Goal: Check status: Check status

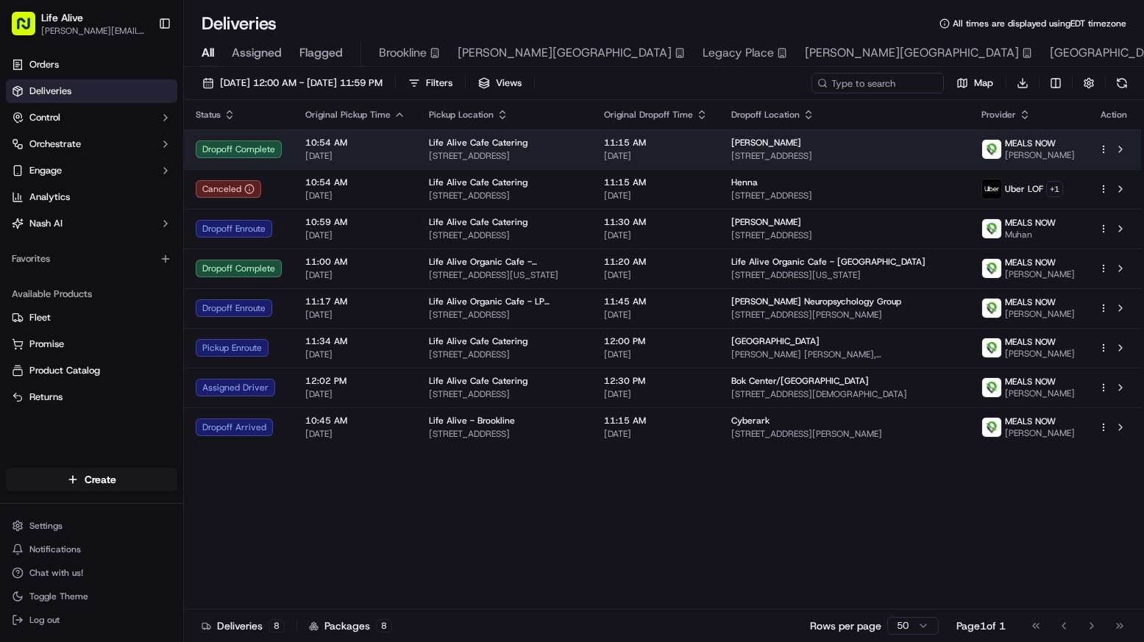
click at [544, 146] on div "Life Alive Cafe Catering" at bounding box center [505, 143] width 152 height 12
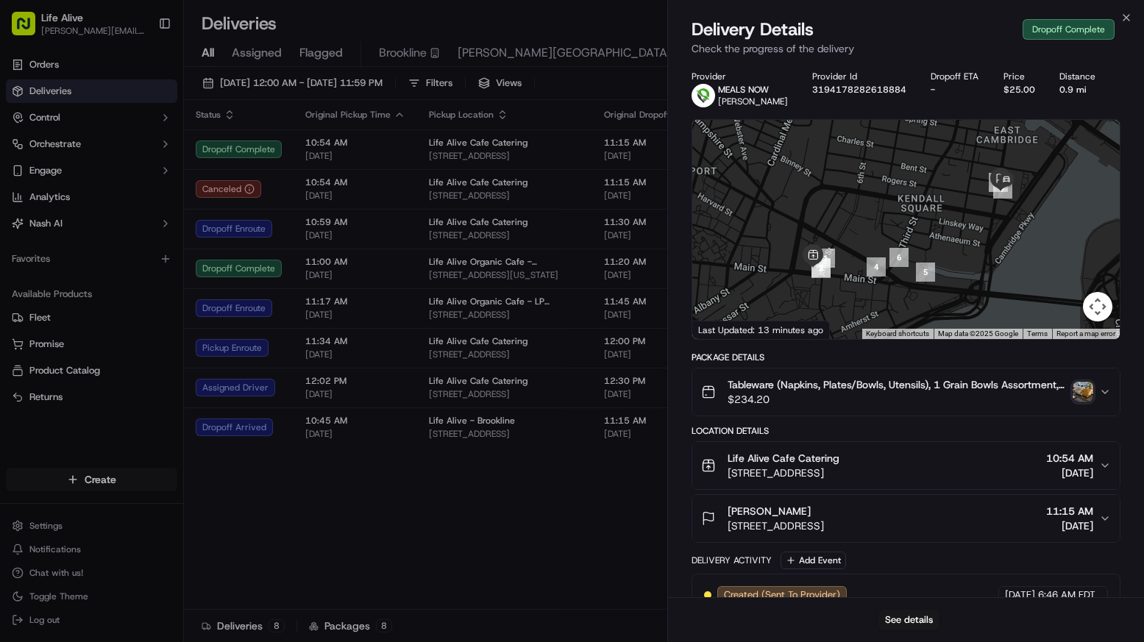
click at [1079, 391] on img "button" at bounding box center [1083, 392] width 21 height 21
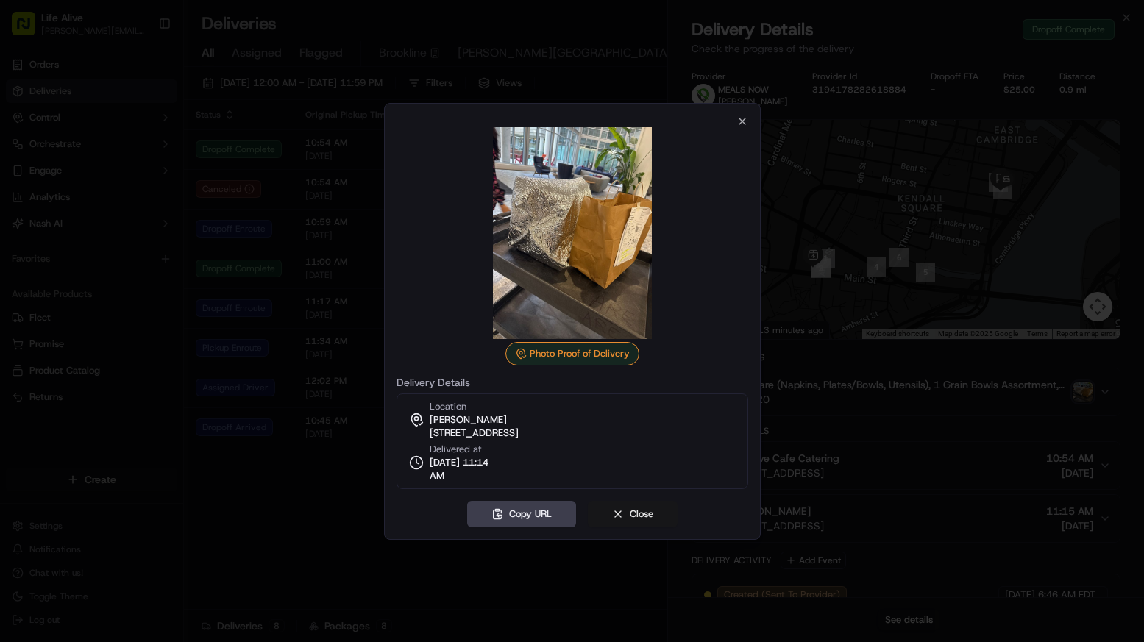
click at [635, 513] on button "Close" at bounding box center [633, 514] width 90 height 26
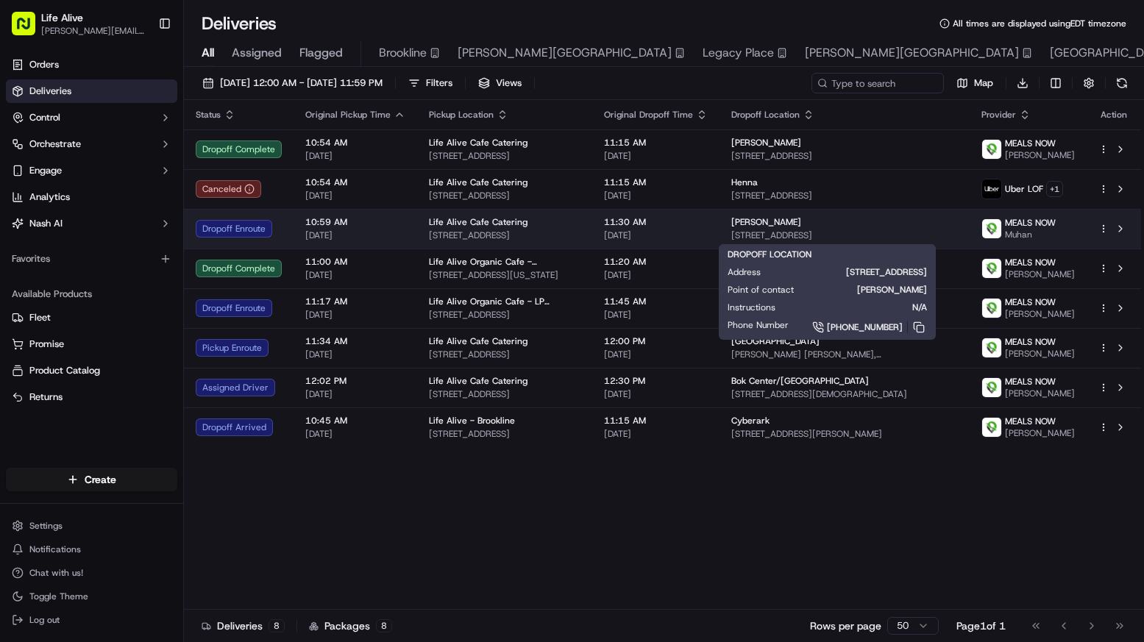
click at [884, 234] on span "[STREET_ADDRESS]" at bounding box center [844, 236] width 227 height 12
click at [792, 232] on span "[STREET_ADDRESS]" at bounding box center [844, 236] width 227 height 12
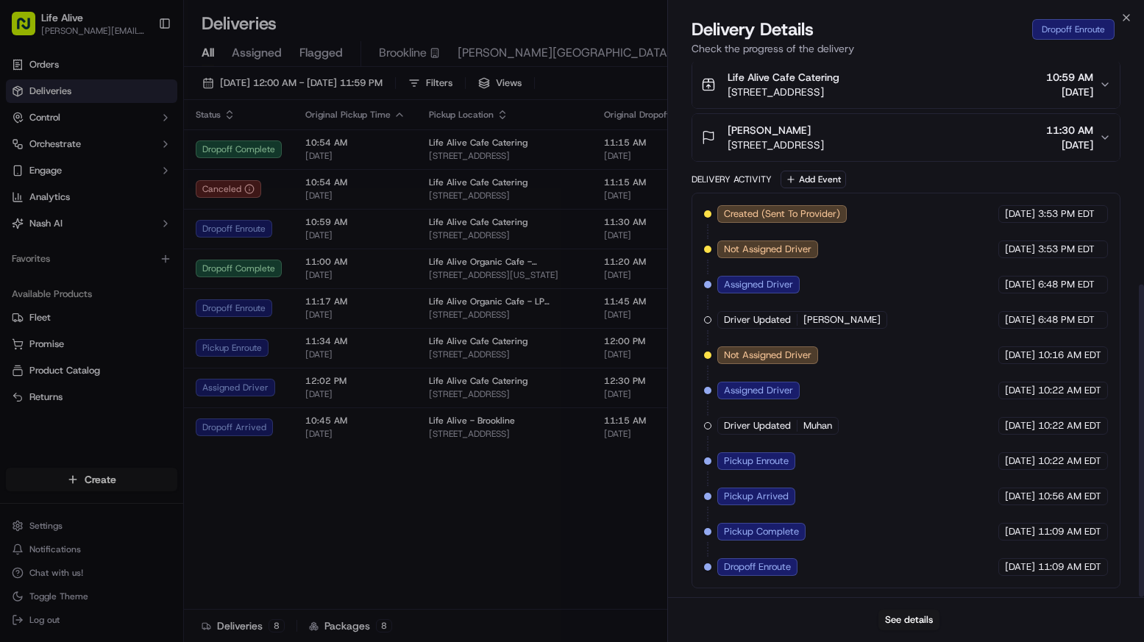
scroll to position [381, 0]
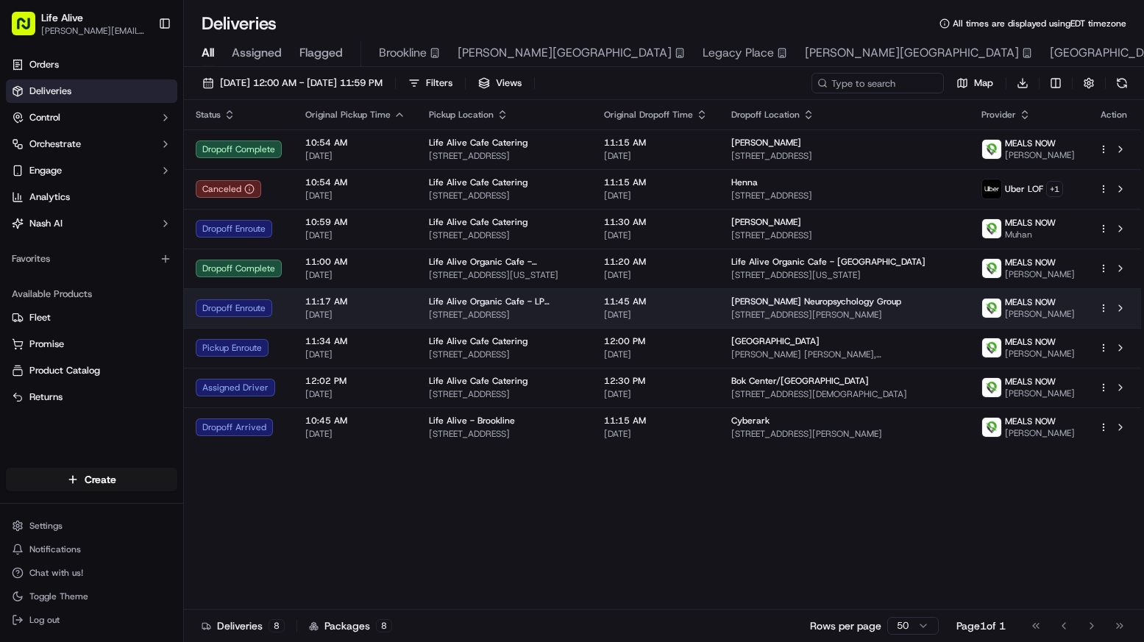
click at [606, 321] on td "11:45 AM [DATE]" at bounding box center [655, 308] width 127 height 40
click at [606, 319] on td "11:45 AM [DATE]" at bounding box center [655, 308] width 127 height 40
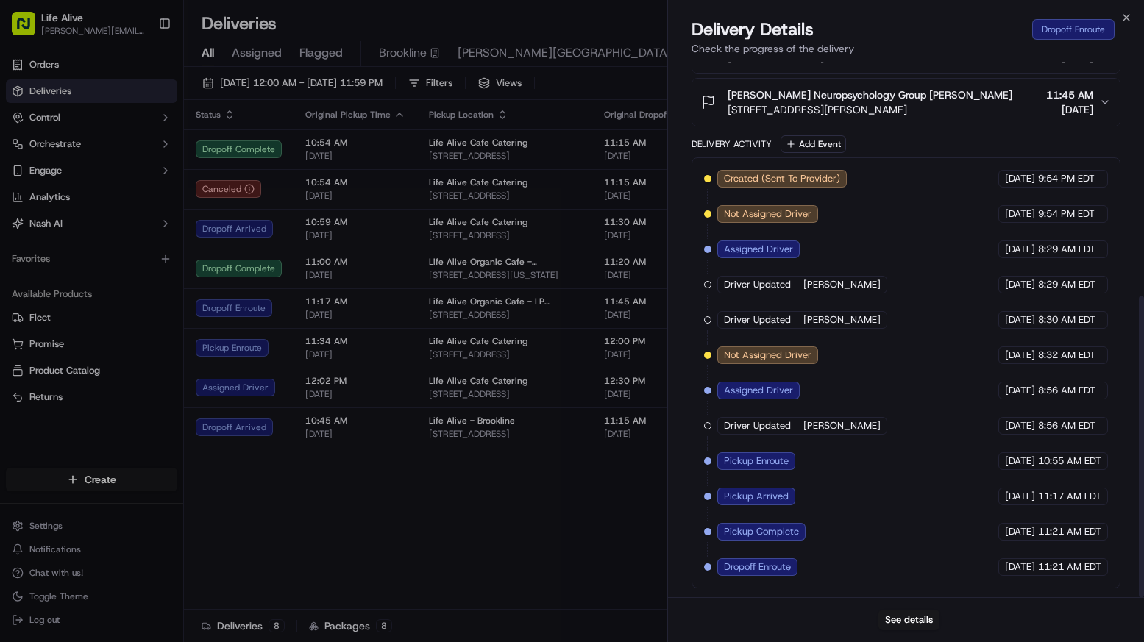
scroll to position [416, 0]
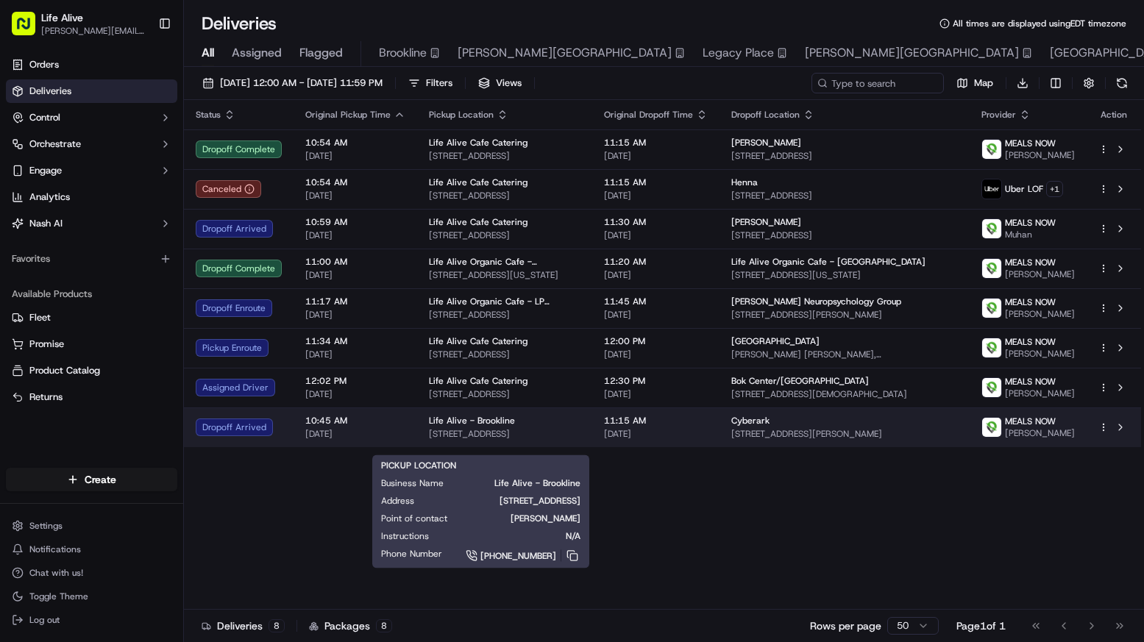
click at [525, 439] on div "Life Alive - Brookline [STREET_ADDRESS]" at bounding box center [505, 427] width 152 height 25
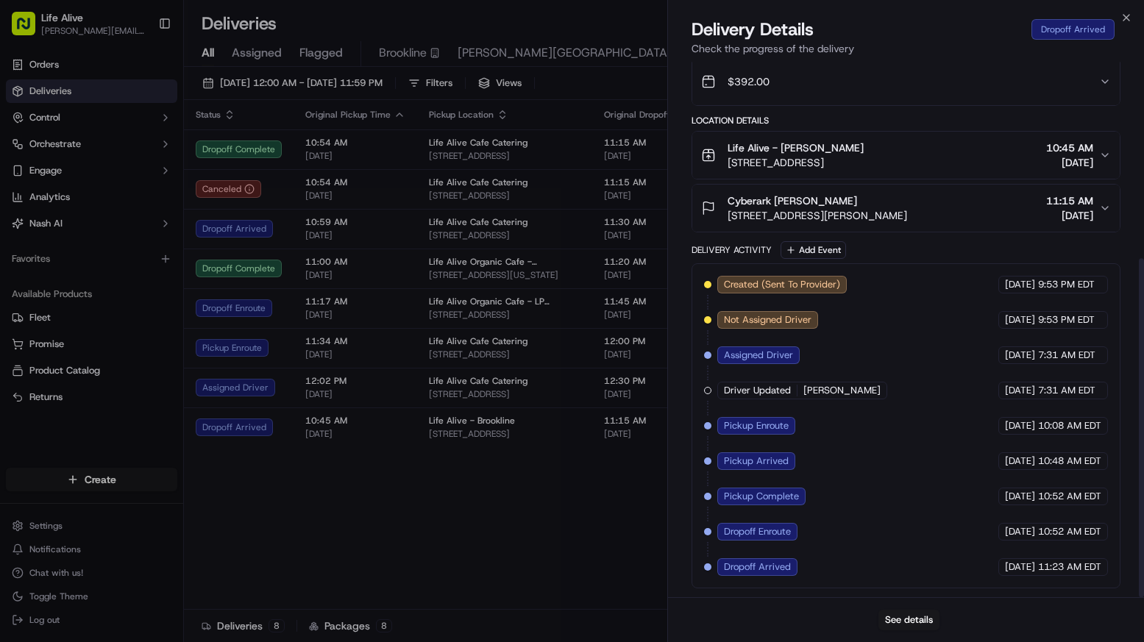
scroll to position [310, 0]
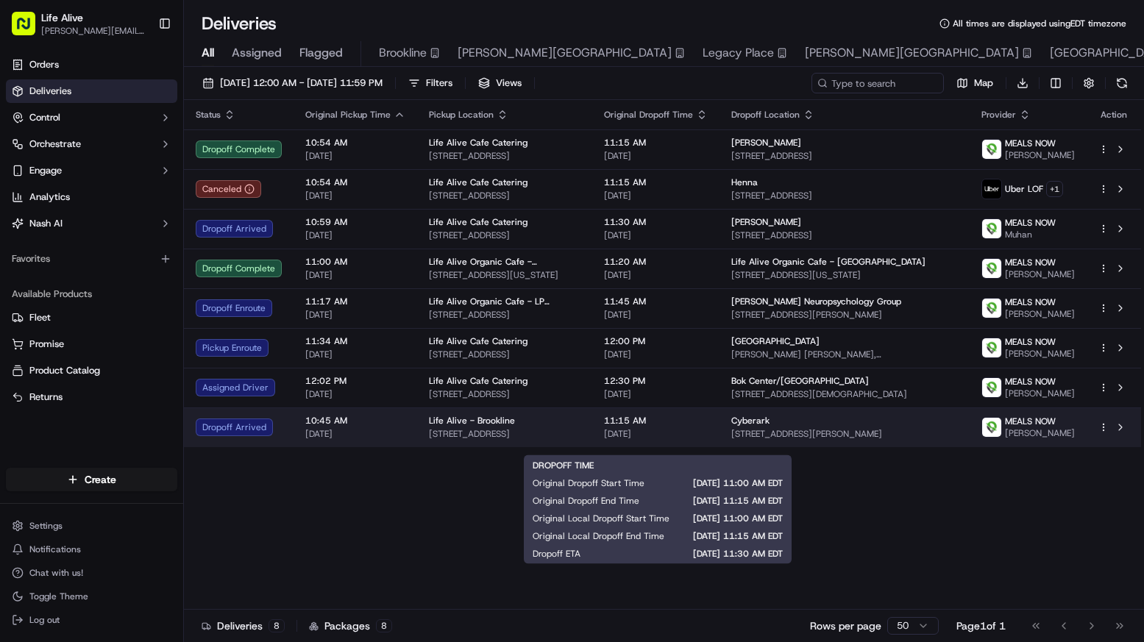
click at [661, 440] on span "[DATE]" at bounding box center [656, 434] width 104 height 12
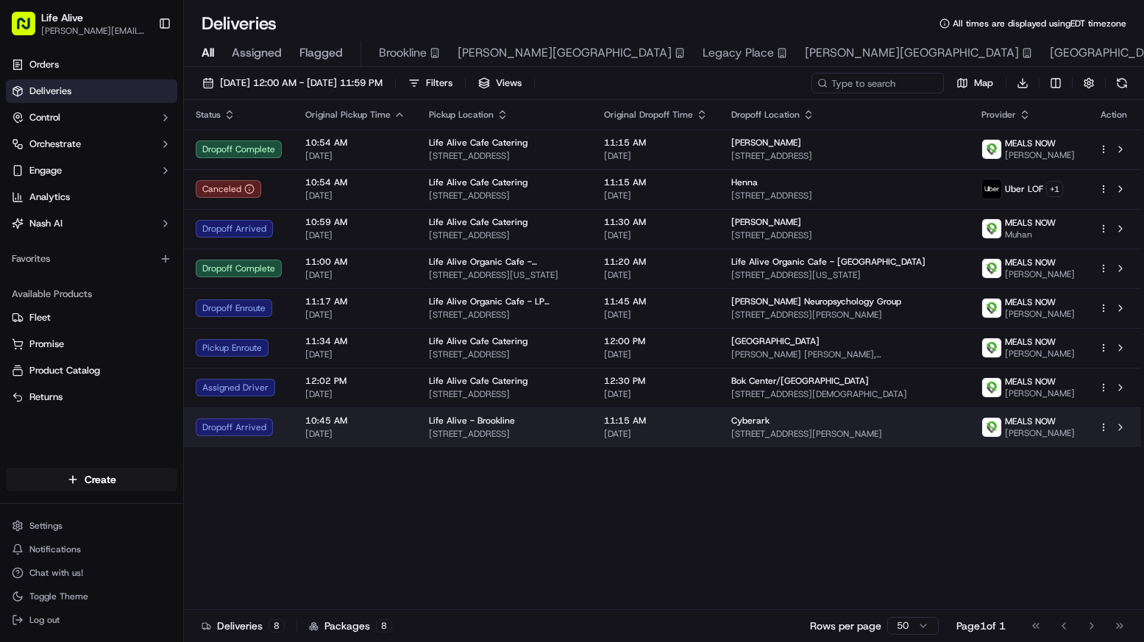
click at [623, 440] on span "[DATE]" at bounding box center [656, 434] width 104 height 12
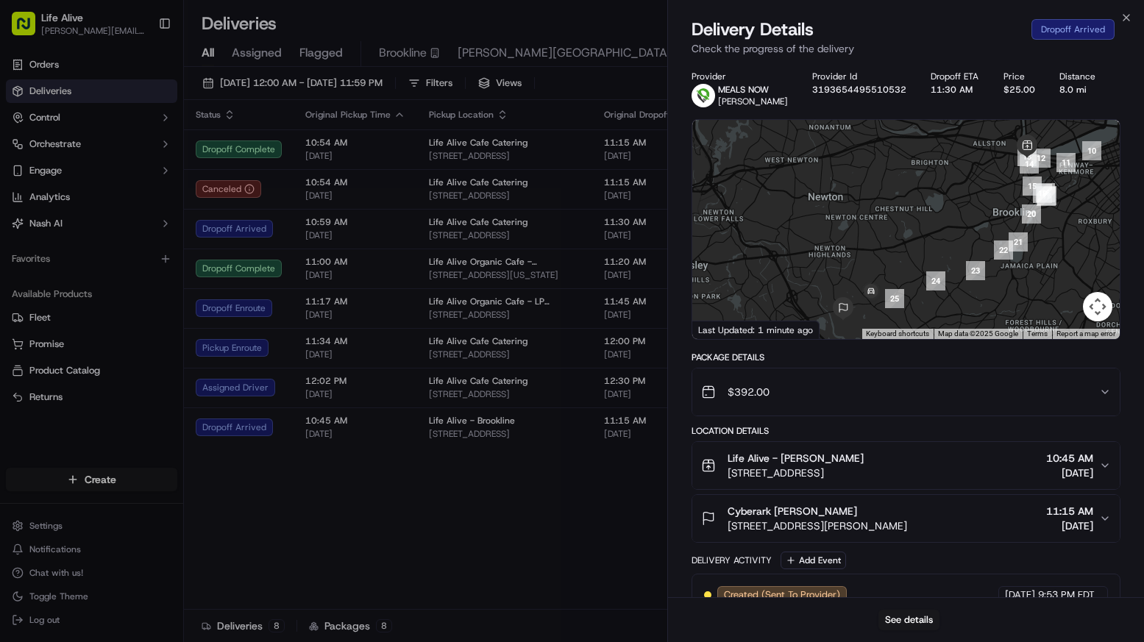
drag, startPoint x: 852, startPoint y: 240, endPoint x: 909, endPoint y: 235, distance: 56.9
click at [908, 235] on div at bounding box center [905, 229] width 427 height 219
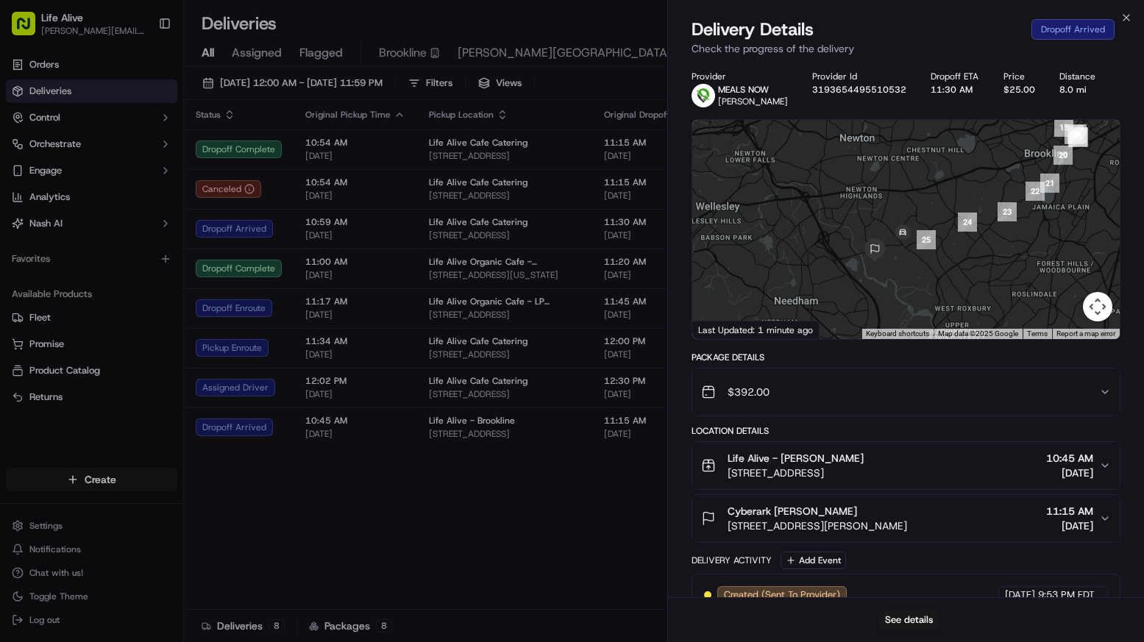
drag, startPoint x: 909, startPoint y: 235, endPoint x: 937, endPoint y: 174, distance: 67.2
click at [937, 174] on div at bounding box center [905, 229] width 427 height 219
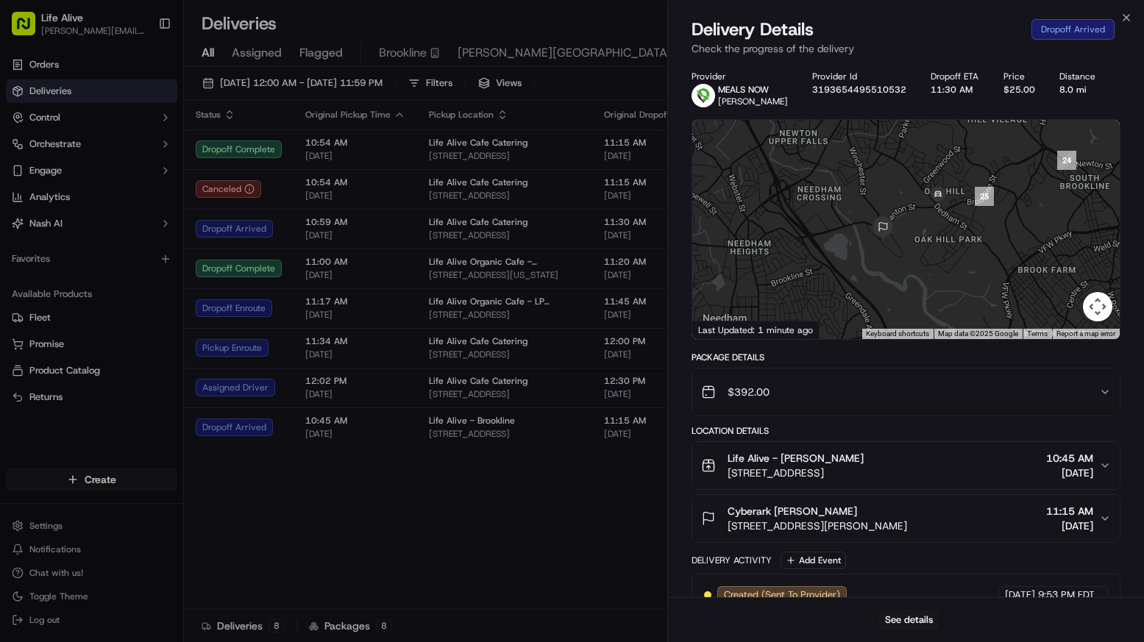
drag, startPoint x: 879, startPoint y: 269, endPoint x: 924, endPoint y: 236, distance: 55.9
click at [924, 236] on div at bounding box center [905, 229] width 427 height 219
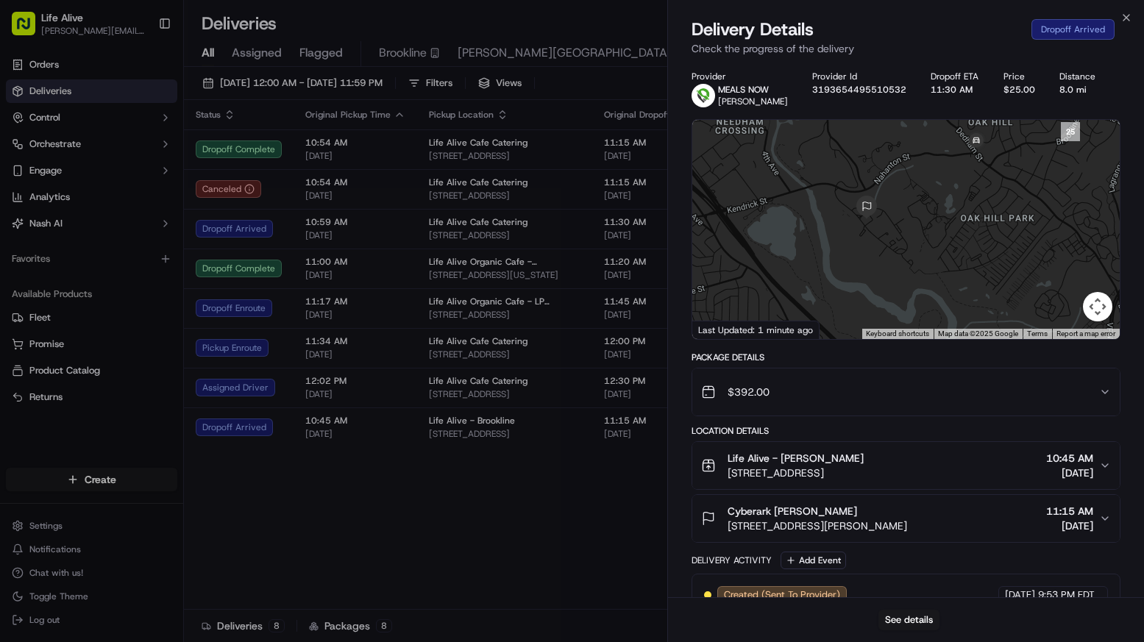
drag, startPoint x: 890, startPoint y: 246, endPoint x: 918, endPoint y: 220, distance: 38.5
click at [918, 220] on div at bounding box center [905, 229] width 427 height 219
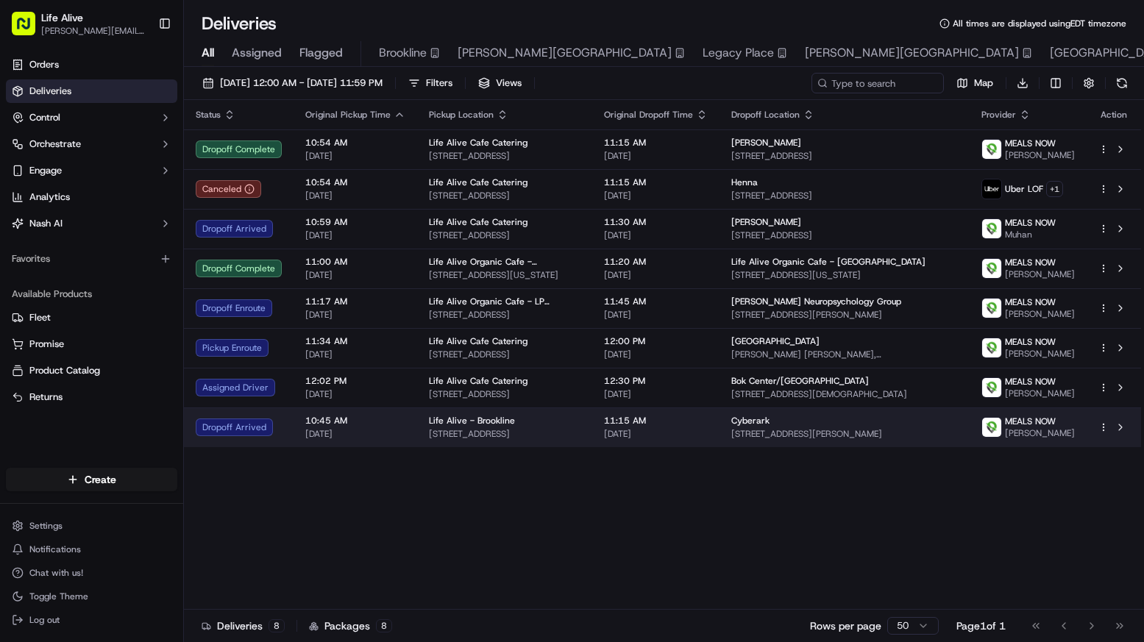
click at [740, 427] on span "Cyberark" at bounding box center [750, 421] width 38 height 12
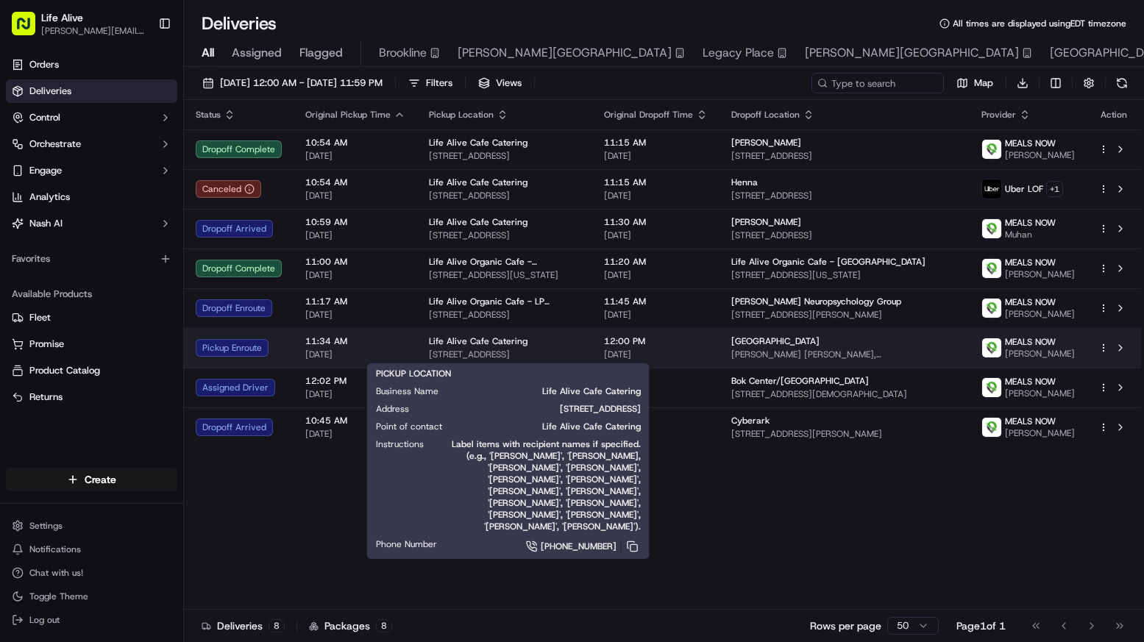
click at [464, 340] on span "Life Alive Cafe Catering" at bounding box center [478, 342] width 99 height 12
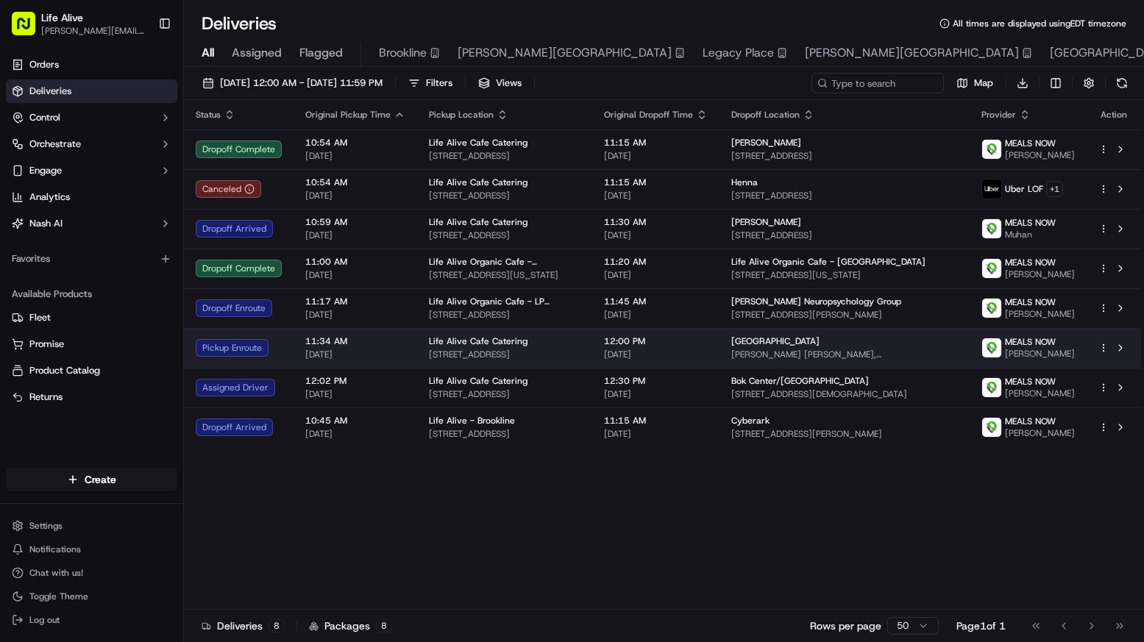
click at [550, 338] on div "Life Alive Cafe Catering" at bounding box center [505, 342] width 152 height 12
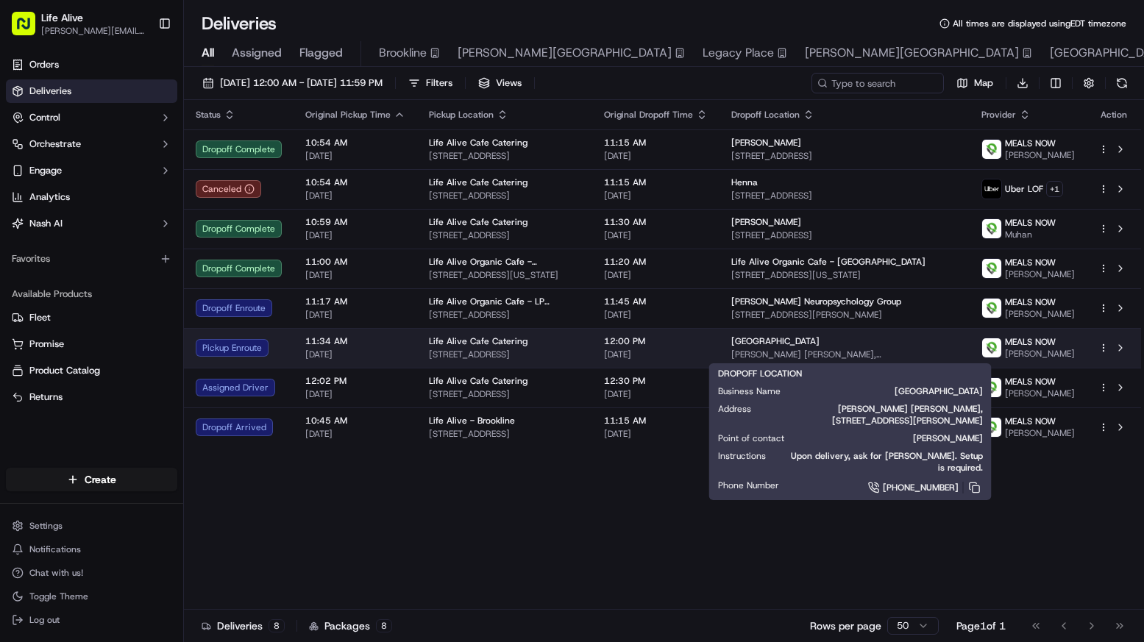
click at [779, 342] on span "[GEOGRAPHIC_DATA]" at bounding box center [775, 342] width 88 height 12
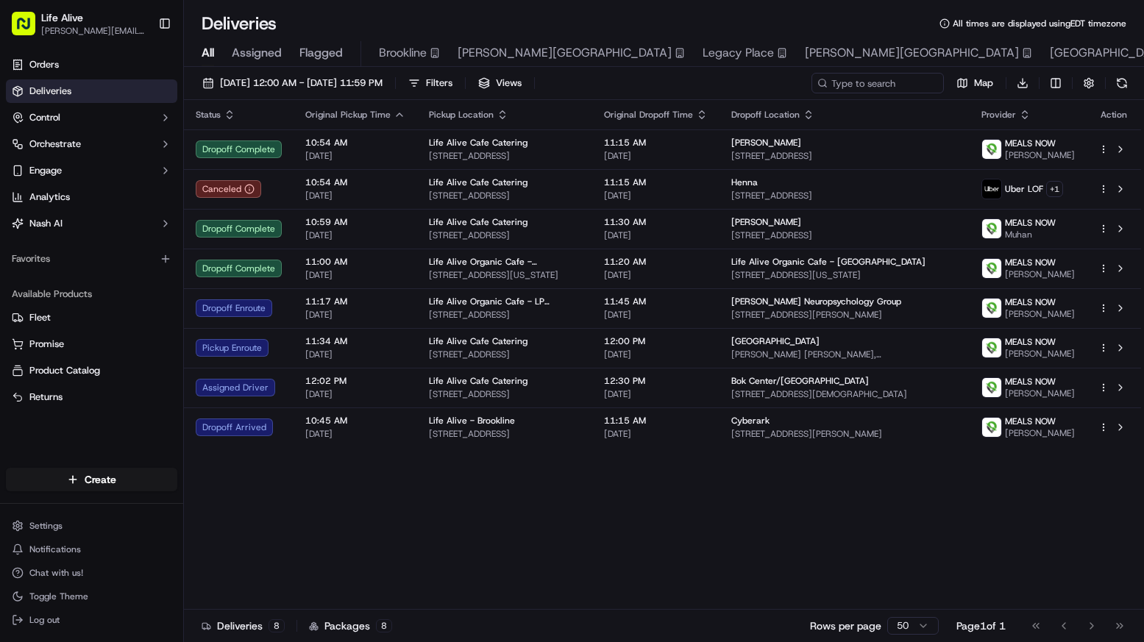
click at [525, 487] on div "Status Original Pickup Time Pickup Location Original Dropoff Time Dropoff Locat…" at bounding box center [662, 355] width 957 height 510
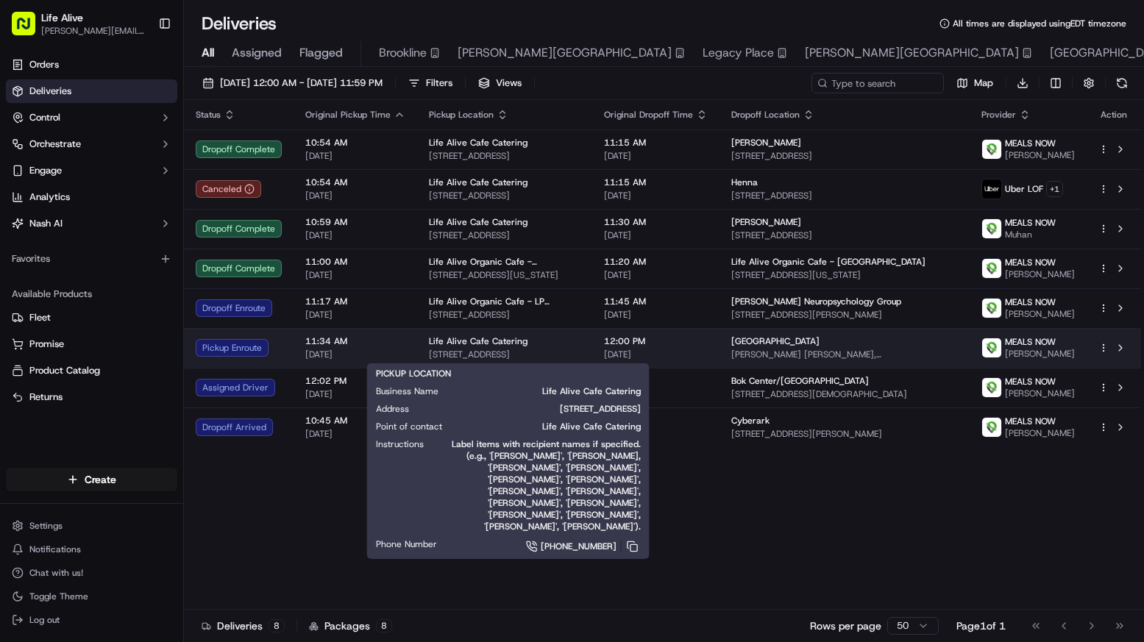
click at [479, 344] on span "Life Alive Cafe Catering" at bounding box center [478, 342] width 99 height 12
